Goal: Find contact information: Find contact information

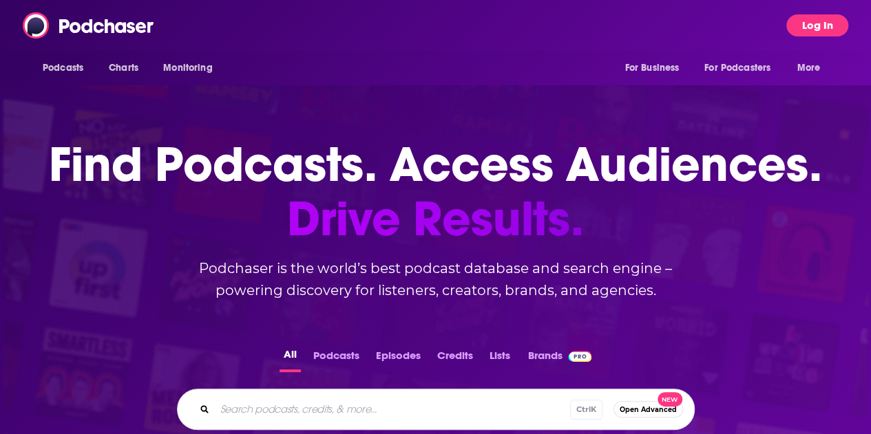
click at [832, 17] on button "Log In" at bounding box center [817, 25] width 62 height 22
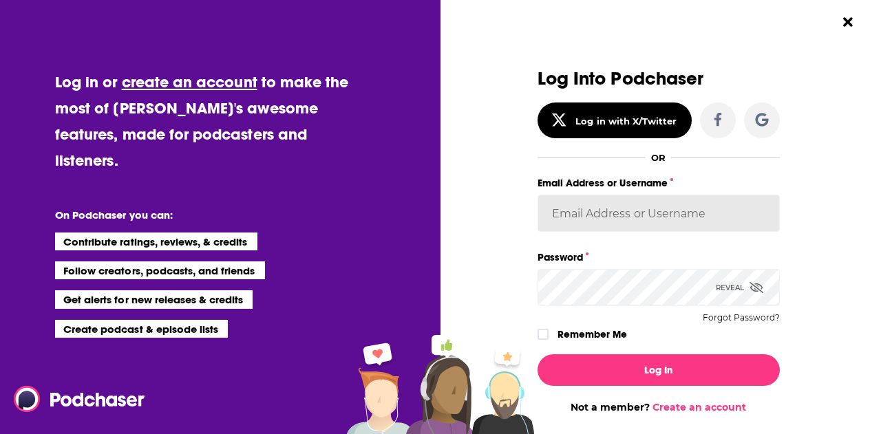
type input "drew.[PERSON_NAME]"
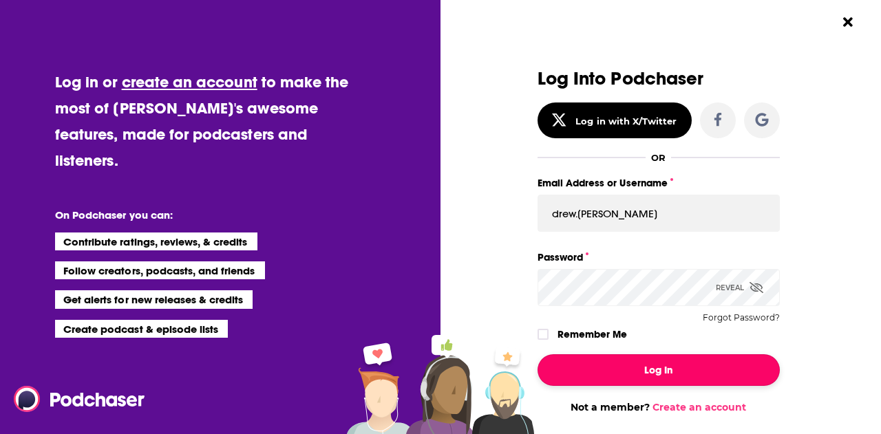
click at [610, 365] on button "Log In" at bounding box center [659, 371] width 242 height 32
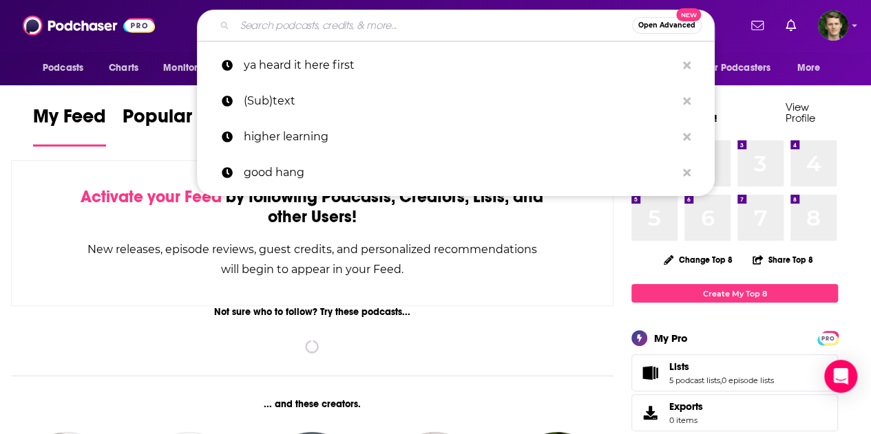
drag, startPoint x: 289, startPoint y: 36, endPoint x: 272, endPoint y: 31, distance: 17.9
click at [272, 31] on div "Open Advanced New" at bounding box center [456, 26] width 518 height 32
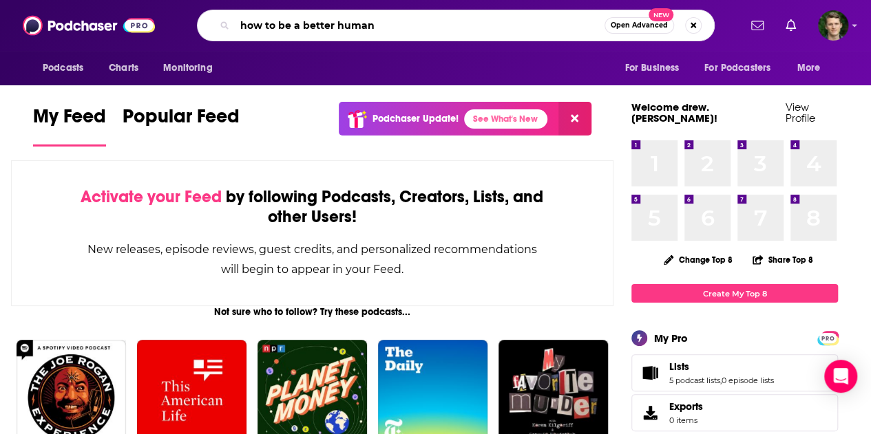
type input "how to be a better human"
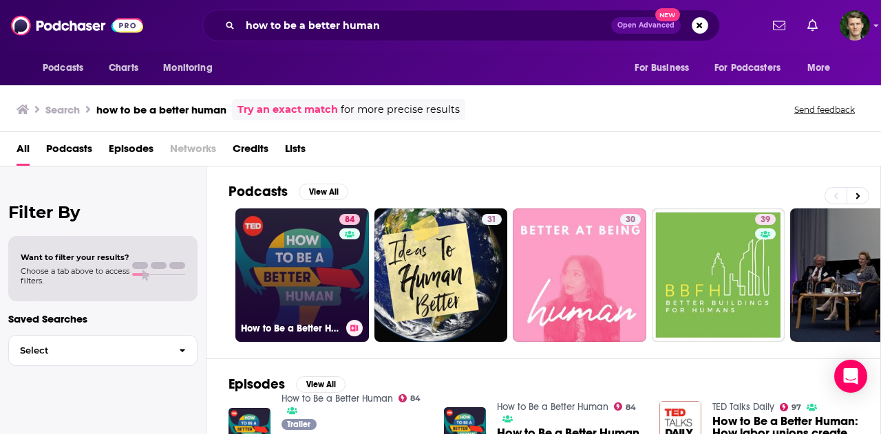
click at [297, 242] on link "84 How to Be a Better Human" at bounding box center [302, 276] width 134 height 134
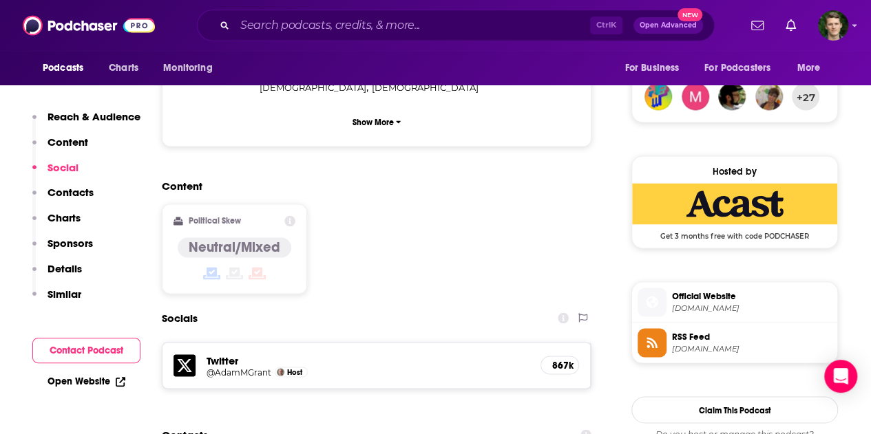
scroll to position [988, 0]
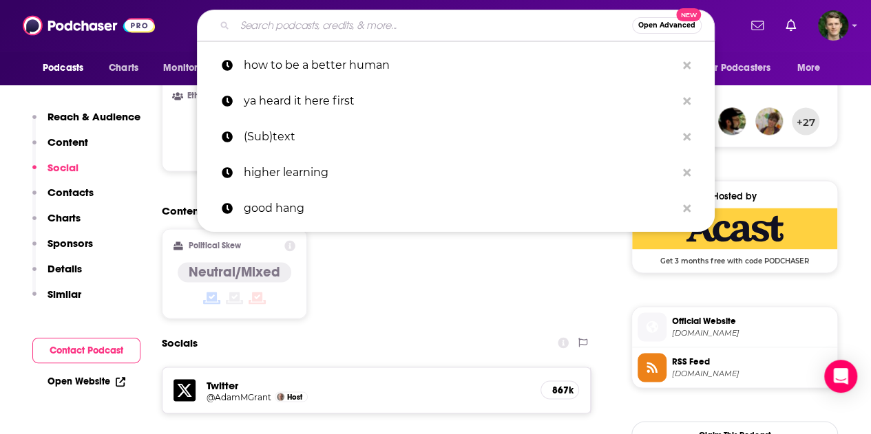
click at [330, 23] on input "Search podcasts, credits, & more..." at bounding box center [433, 25] width 397 height 22
paste input "Think Fast Talk Smart: Communication Techniques Podcast"
type input "Think Fast Talk Smart: Communication Techniques Podcast"
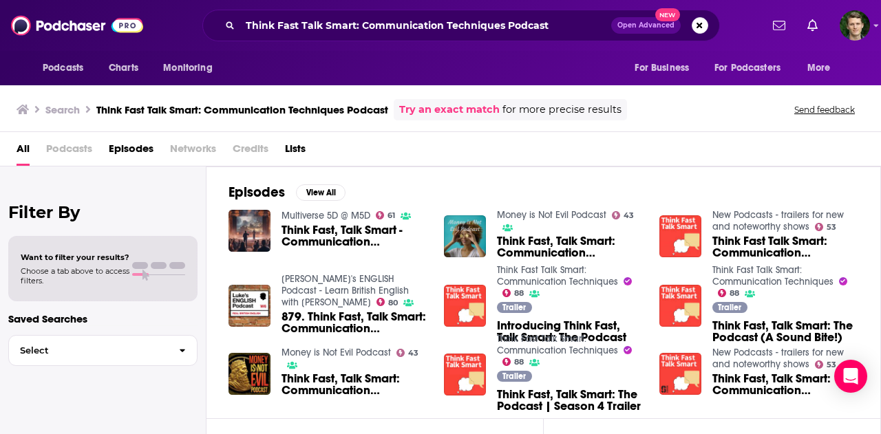
scroll to position [145, 0]
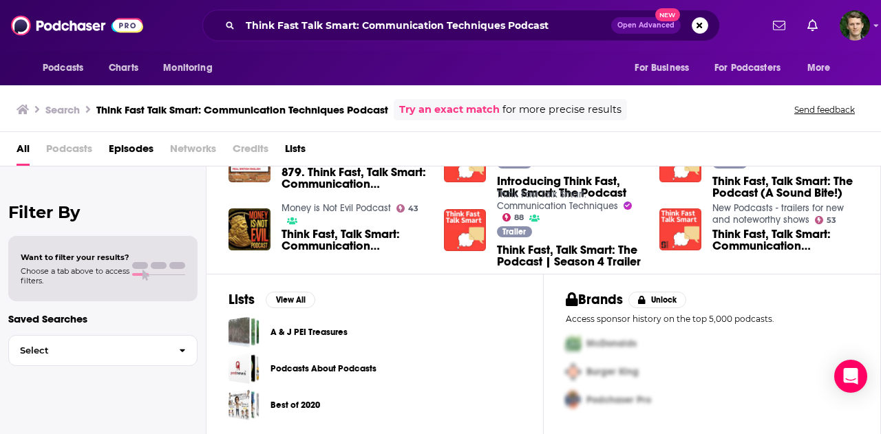
click at [73, 148] on span "Podcasts" at bounding box center [69, 152] width 46 height 28
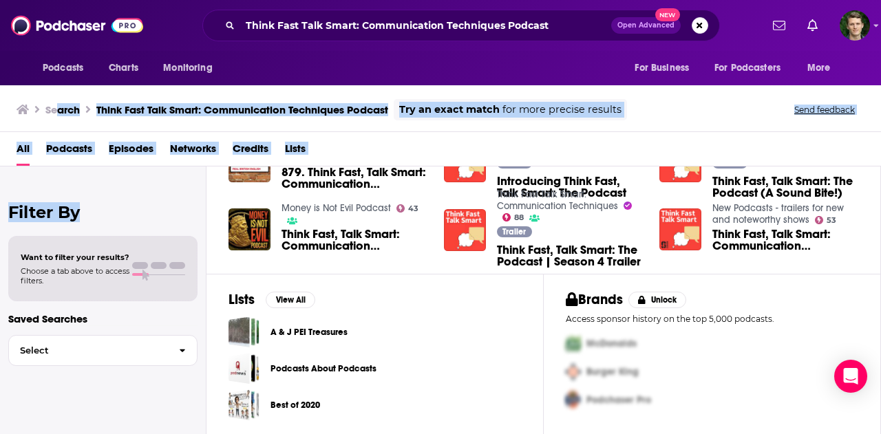
drag, startPoint x: 57, startPoint y: 131, endPoint x: 122, endPoint y: 233, distance: 120.7
click at [122, 233] on div "Search Think Fast Talk Smart: Communication Techniques Podcast Try an exact mat…" at bounding box center [440, 259] width 881 height 352
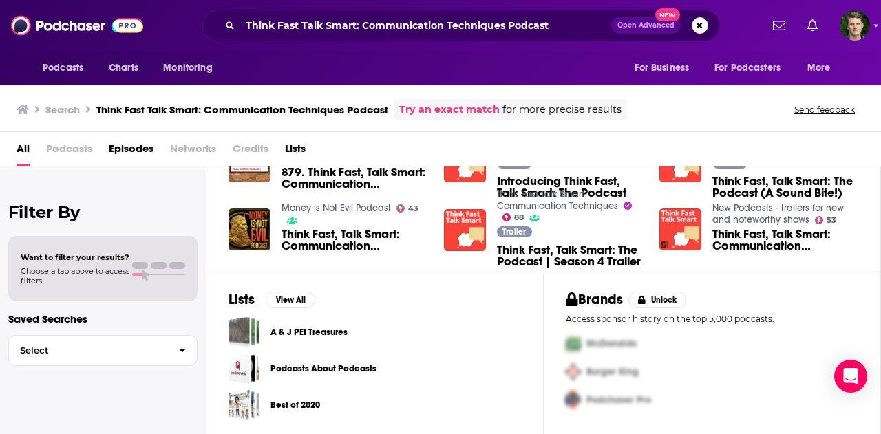
click at [394, 259] on div "Episodes View All Multiverse 5D @ M5D 61 Think Fast, Talk Smart - Communication…" at bounding box center [544, 148] width 675 height 252
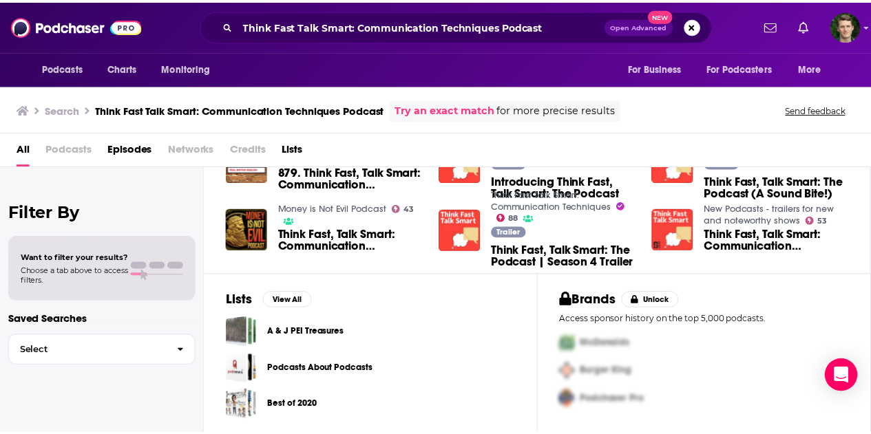
scroll to position [0, 0]
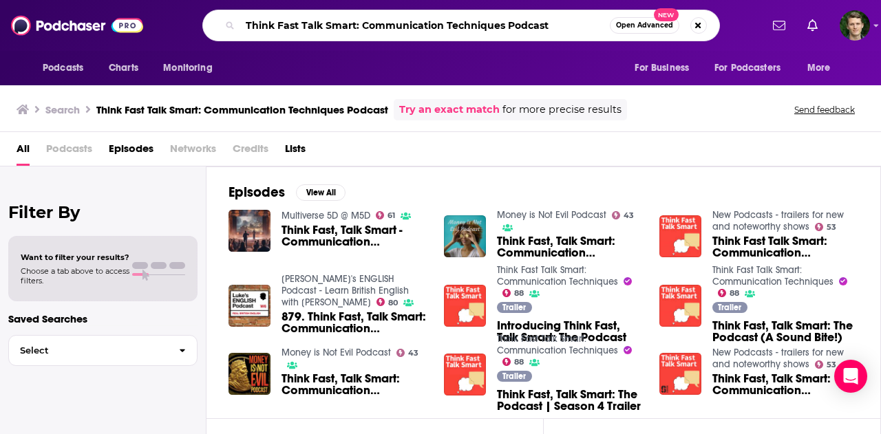
drag, startPoint x: 559, startPoint y: 24, endPoint x: 499, endPoint y: 20, distance: 60.0
click at [499, 20] on input "Think Fast Talk Smart: Communication Techniques Podcast" at bounding box center [425, 25] width 370 height 22
type input "Think Fast Talk Smart: Communication Techniques"
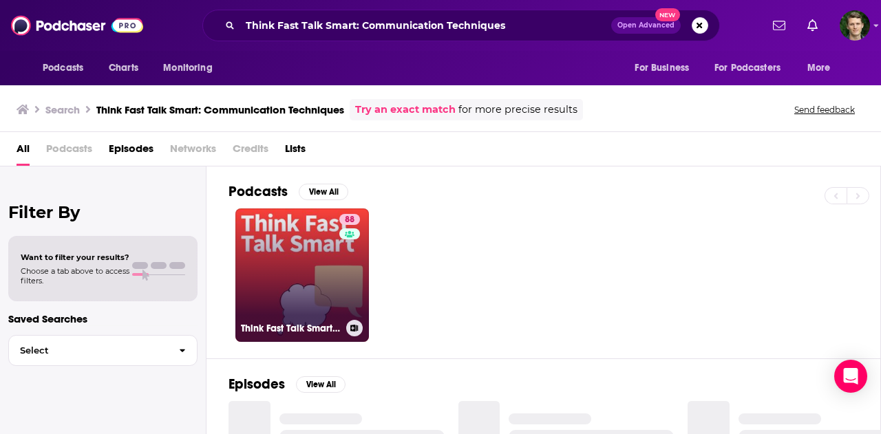
click at [283, 246] on link "88 Think Fast Talk Smart: Communication Techniques" at bounding box center [302, 276] width 134 height 134
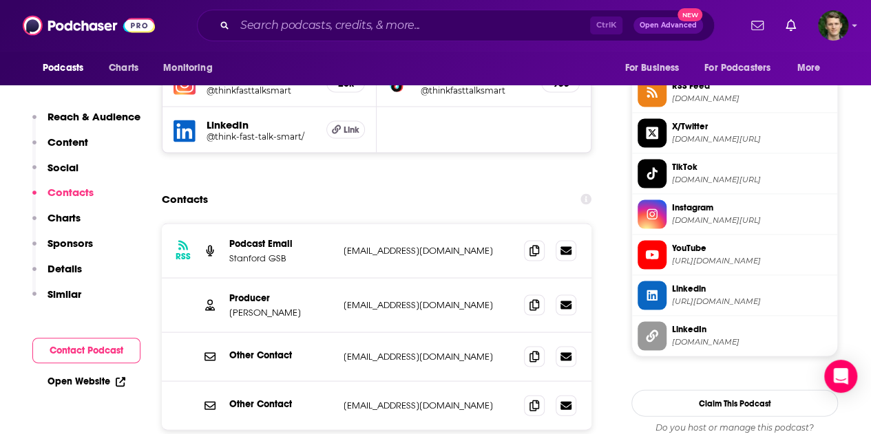
scroll to position [1289, 0]
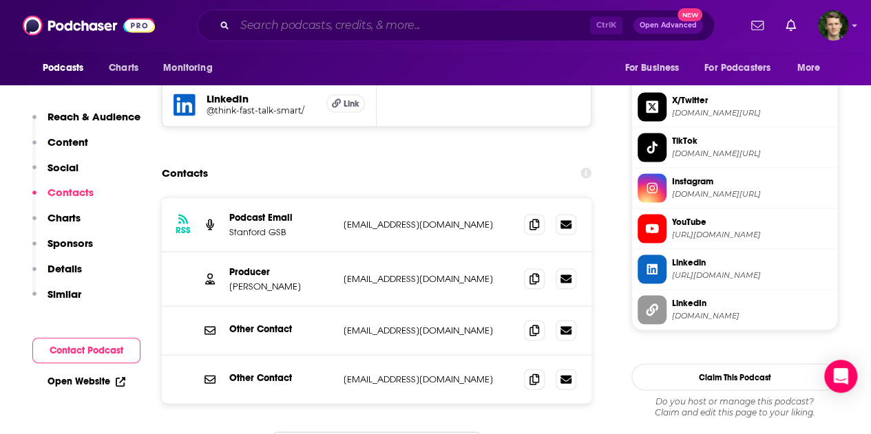
click at [318, 19] on input "Search podcasts, credits, & more..." at bounding box center [412, 25] width 355 height 22
paste input "Optimal Living Daily - Personal Development and Self-Improvemen"
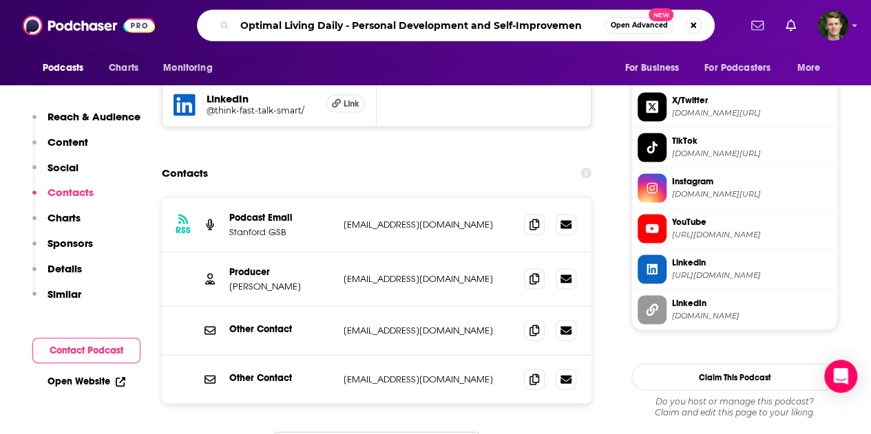
type input "Optimal Living Daily - Personal Development and Self-Improvement"
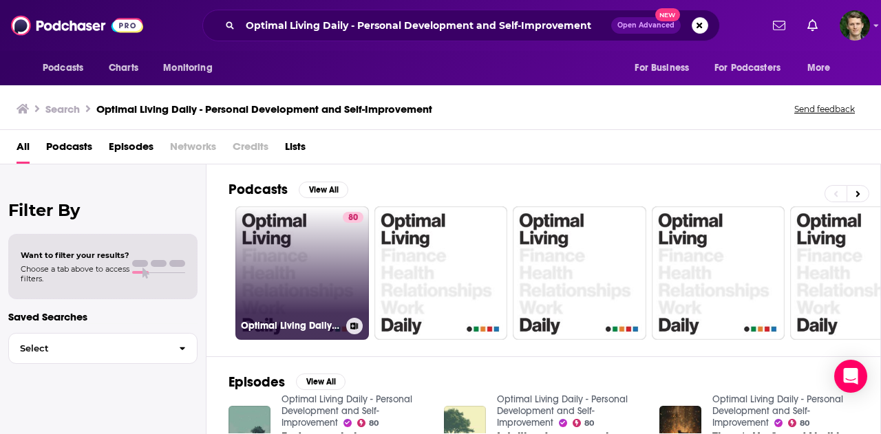
click at [306, 261] on link "80 Optimal Living Daily - Personal Development and Self-Improvement" at bounding box center [302, 274] width 134 height 134
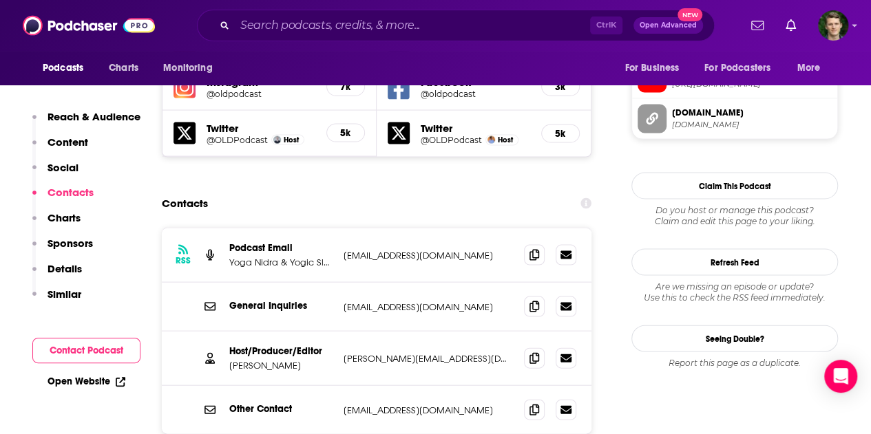
scroll to position [1314, 0]
click at [531, 347] on span at bounding box center [534, 357] width 21 height 21
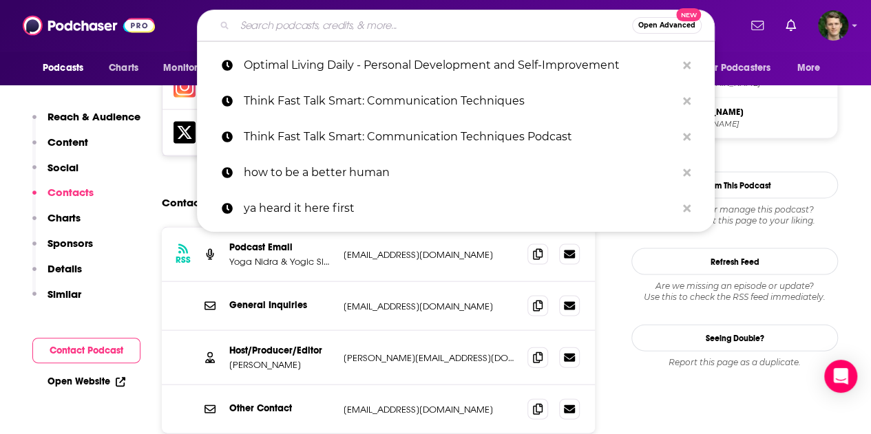
click at [288, 17] on input "Search podcasts, credits, & more..." at bounding box center [433, 25] width 397 height 22
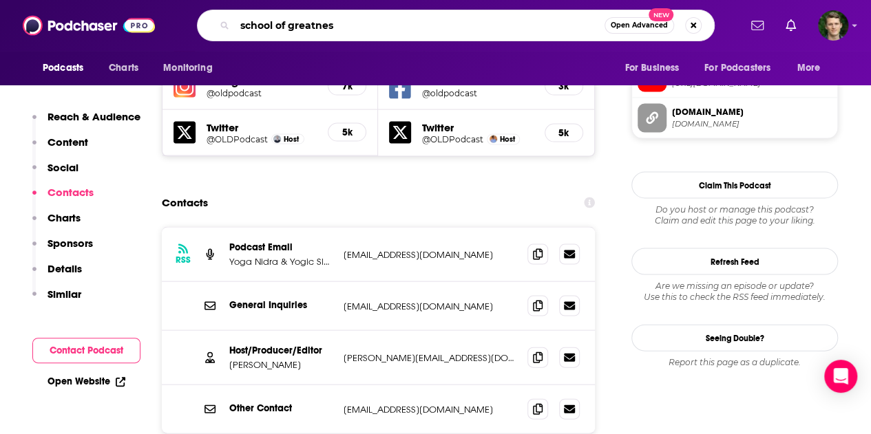
type input "school of greatness"
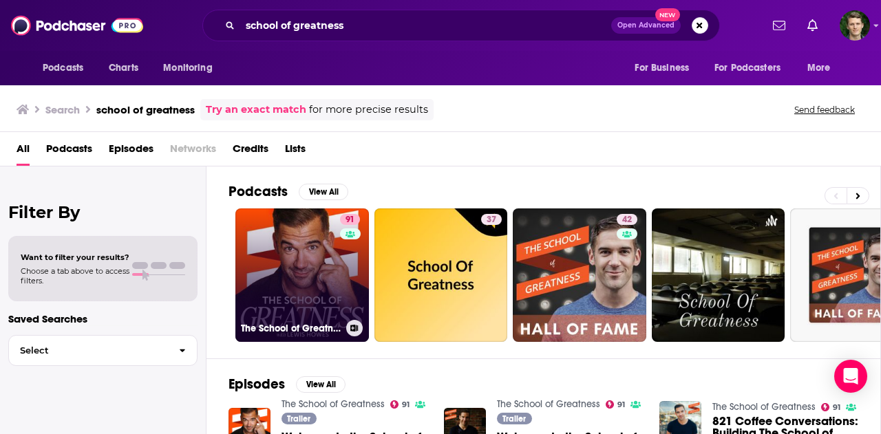
click at [306, 223] on link "91 The School of Greatness" at bounding box center [302, 276] width 134 height 134
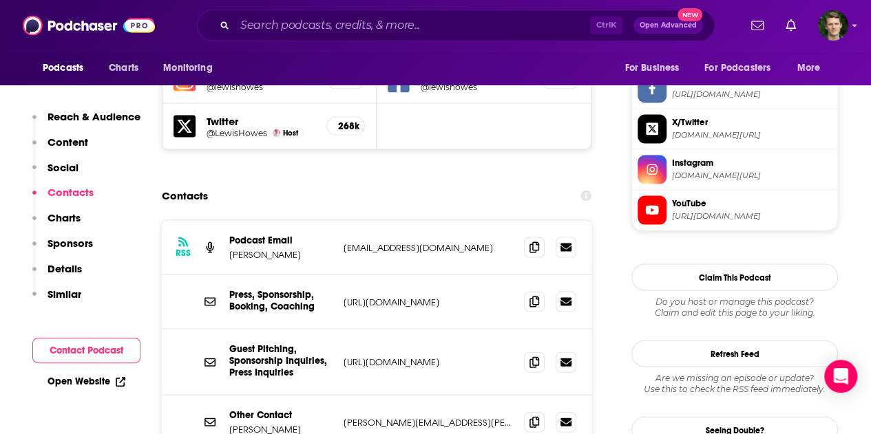
scroll to position [1316, 0]
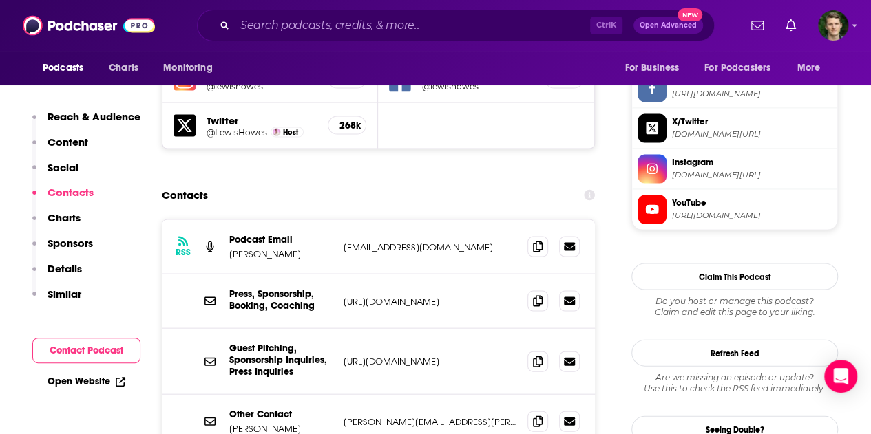
click at [446, 356] on p "[URL][DOMAIN_NAME]" at bounding box center [430, 362] width 173 height 12
